Goal: Find specific page/section: Find specific page/section

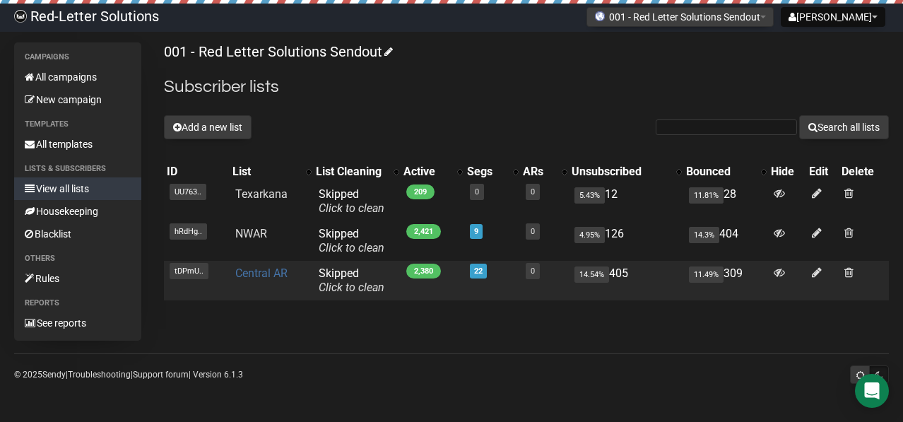
click at [267, 275] on link "Central AR" at bounding box center [261, 272] width 52 height 13
click at [270, 268] on link "Central AR" at bounding box center [261, 272] width 52 height 13
click at [270, 271] on link "Central AR" at bounding box center [261, 272] width 52 height 13
click at [263, 271] on link "Central AR" at bounding box center [261, 272] width 52 height 13
click at [269, 268] on link "Central AR" at bounding box center [261, 272] width 52 height 13
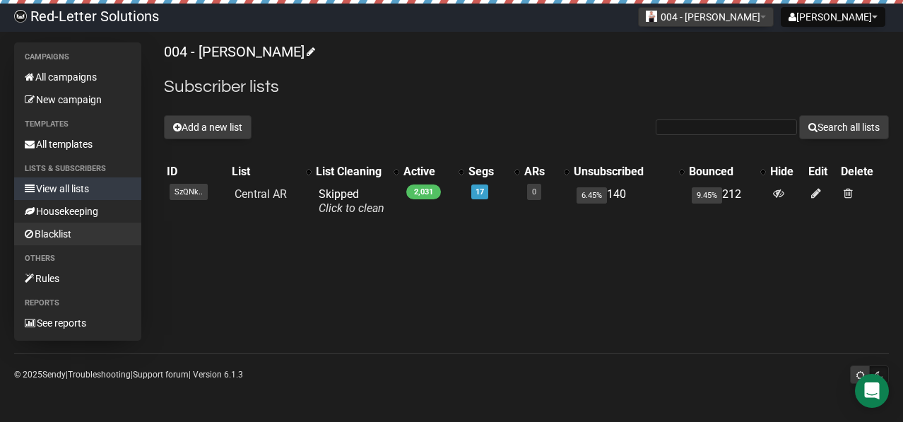
click at [76, 229] on link "Blacklist" at bounding box center [77, 234] width 127 height 23
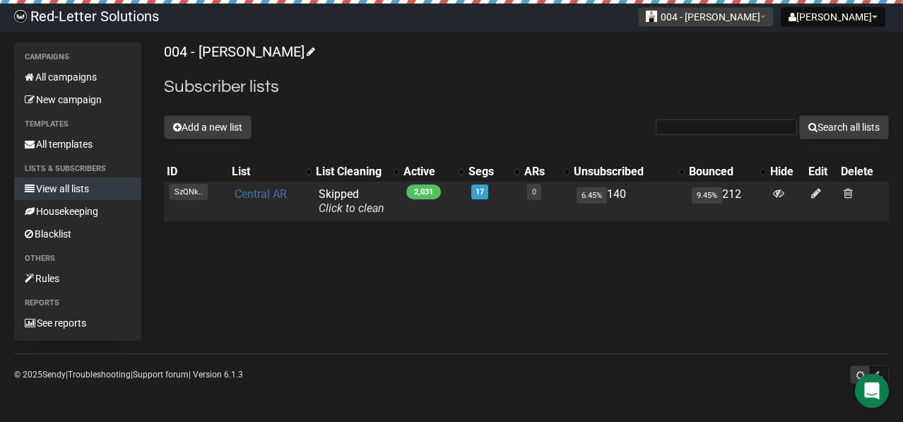
click at [259, 194] on link "Central AR" at bounding box center [261, 193] width 52 height 13
click at [263, 190] on link "Central AR" at bounding box center [261, 193] width 52 height 13
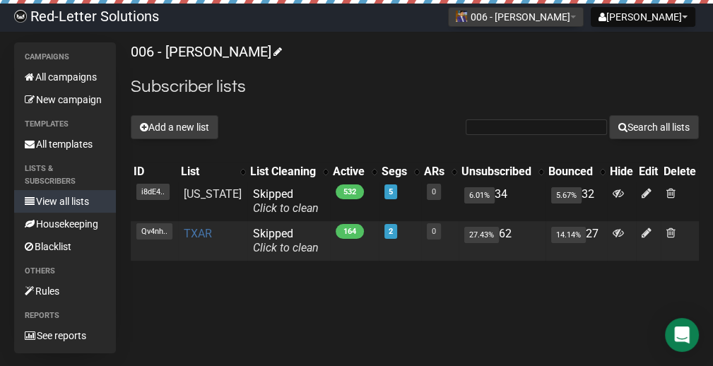
click at [206, 239] on link "TXAR" at bounding box center [198, 233] width 28 height 13
click at [198, 234] on link "TXAR" at bounding box center [198, 233] width 28 height 13
